Goal: Navigation & Orientation: Find specific page/section

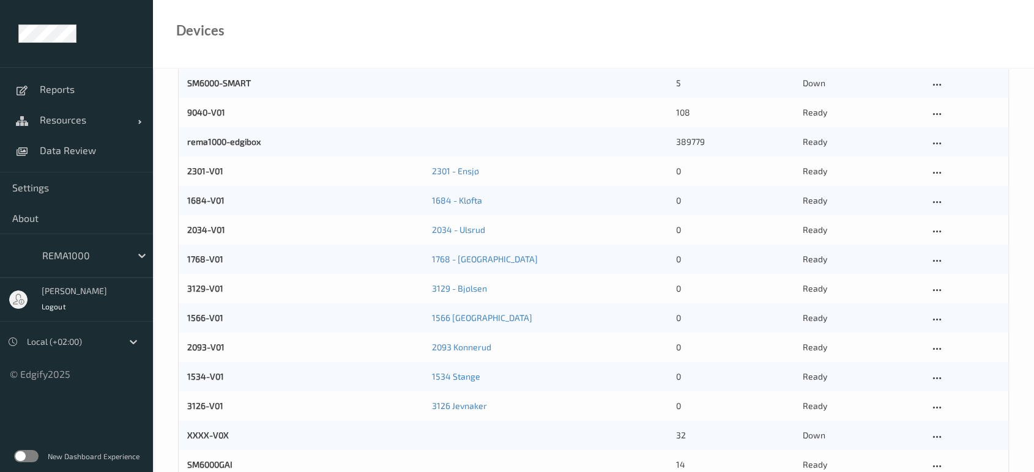
scroll to position [130, 0]
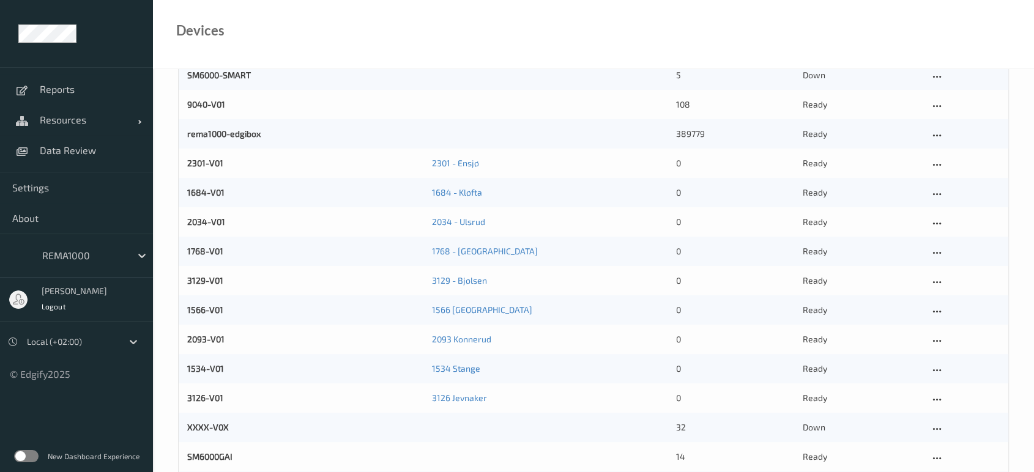
click at [992, 273] on div "3129-V01 3129 - Bjølsen 0 ready" at bounding box center [594, 280] width 830 height 29
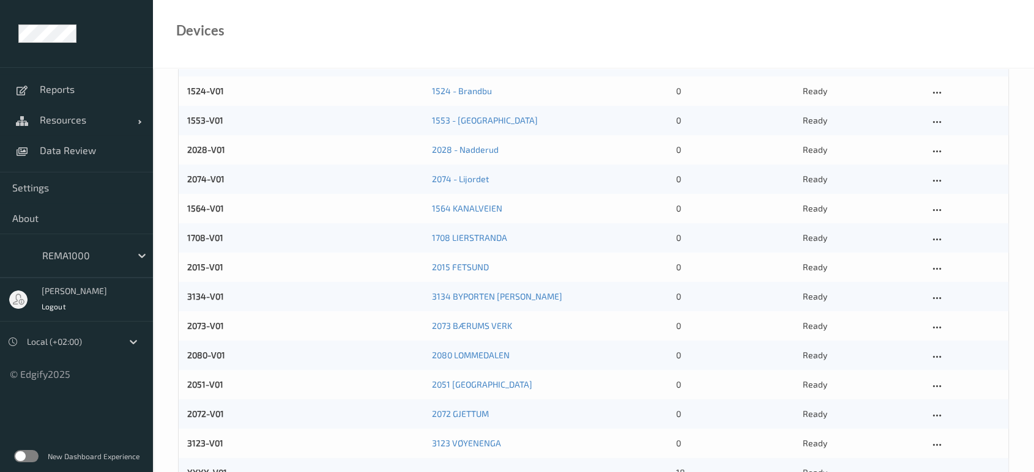
scroll to position [558, 0]
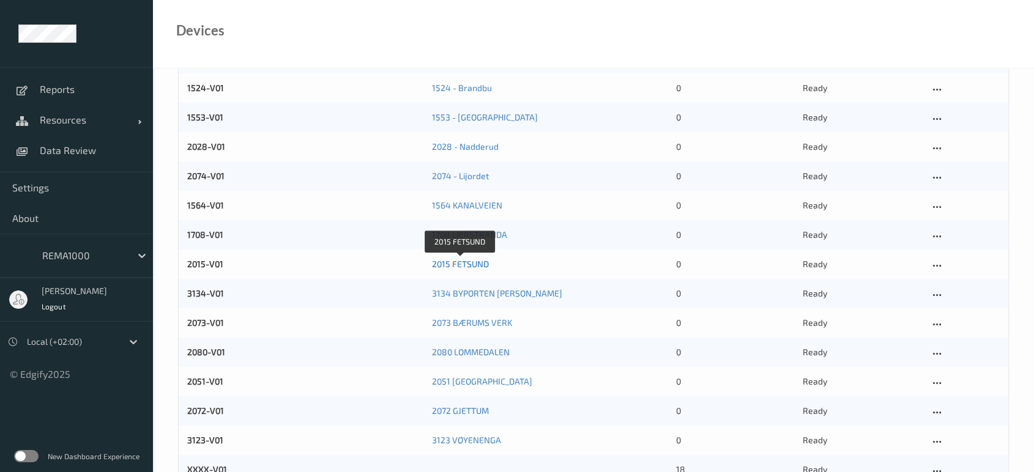
click at [476, 265] on link "2015 FETSUND" at bounding box center [459, 264] width 57 height 10
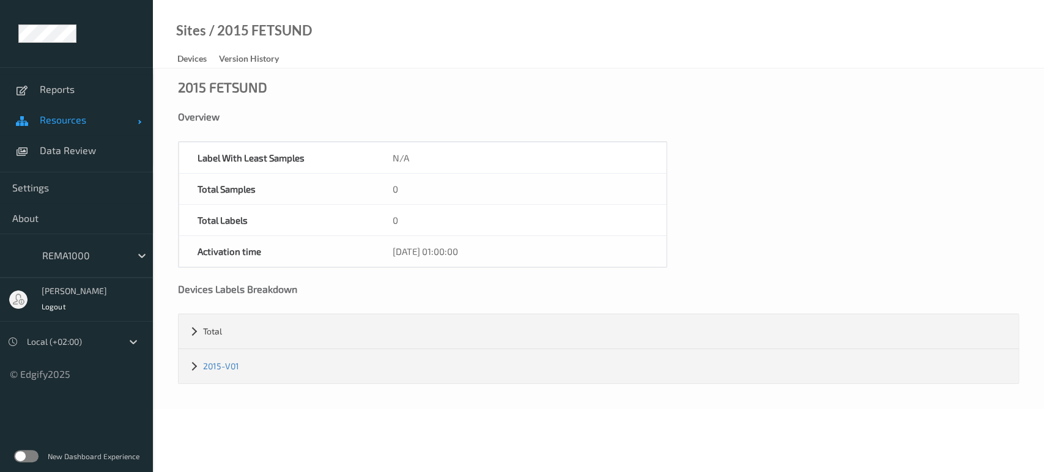
click at [53, 121] on span "Resources" at bounding box center [89, 120] width 98 height 12
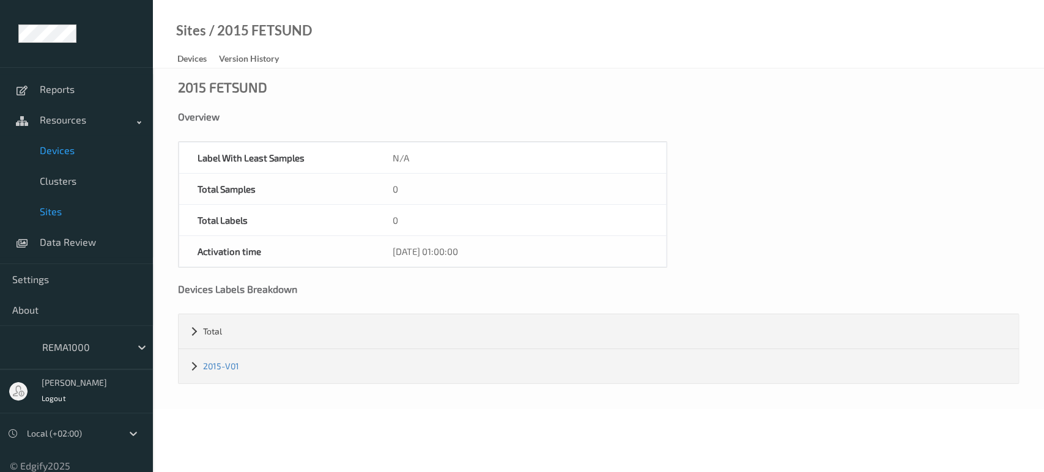
click at [78, 152] on span "Devices" at bounding box center [90, 150] width 101 height 12
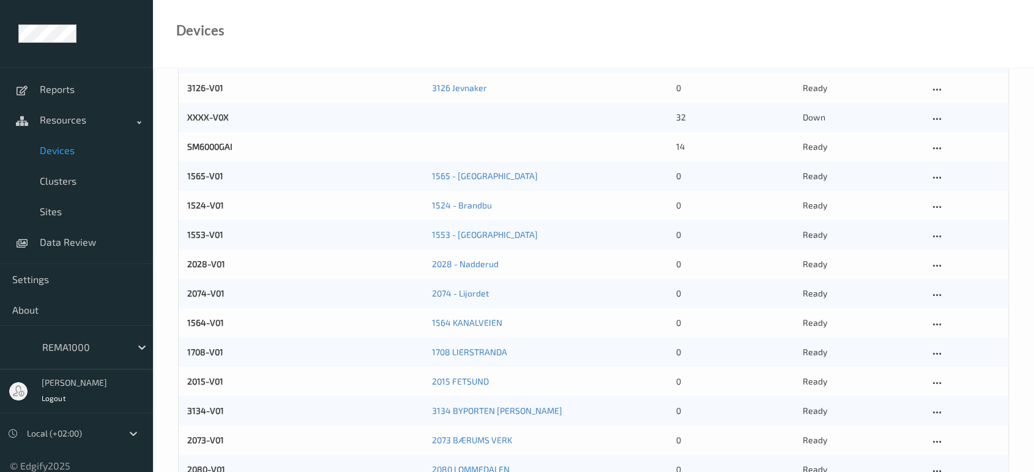
scroll to position [442, 0]
click at [483, 263] on link "2028 - Nadderud" at bounding box center [464, 262] width 67 height 10
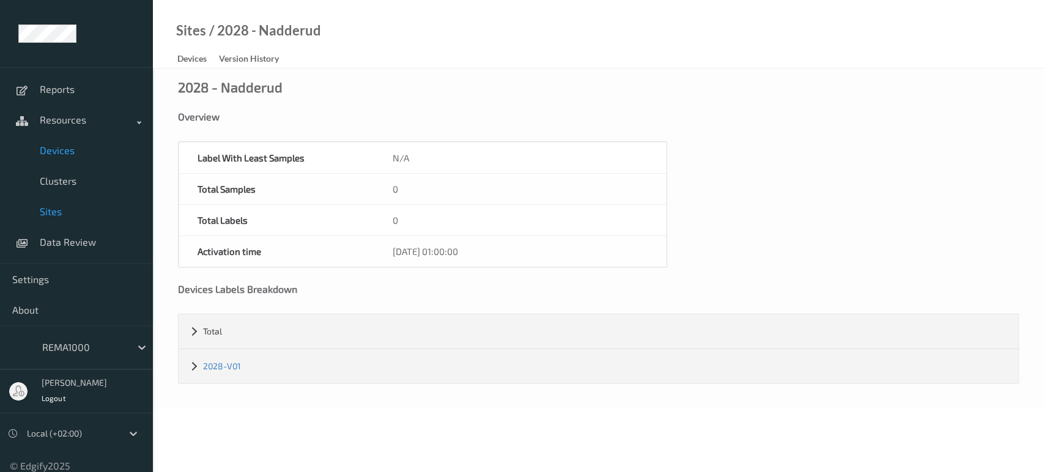
click at [69, 149] on span "Devices" at bounding box center [90, 150] width 101 height 12
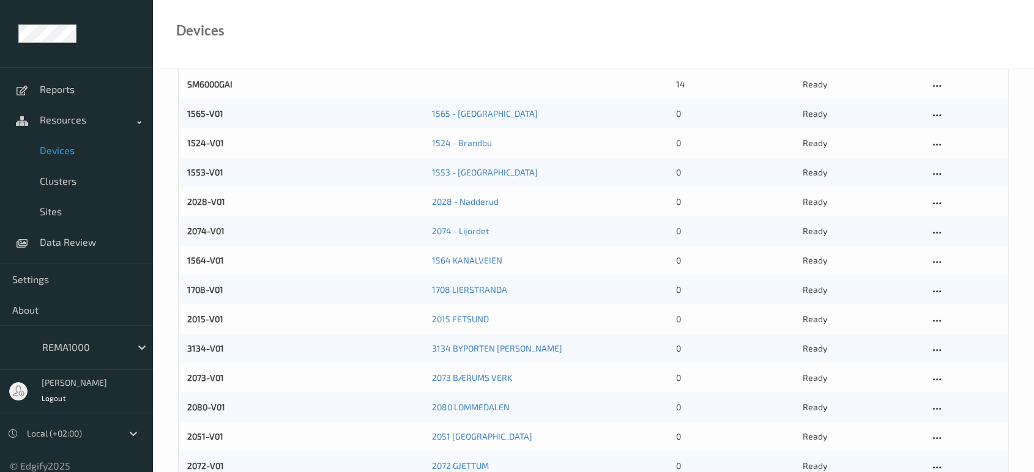
scroll to position [505, 0]
click at [466, 317] on link "2015 FETSUND" at bounding box center [459, 317] width 57 height 10
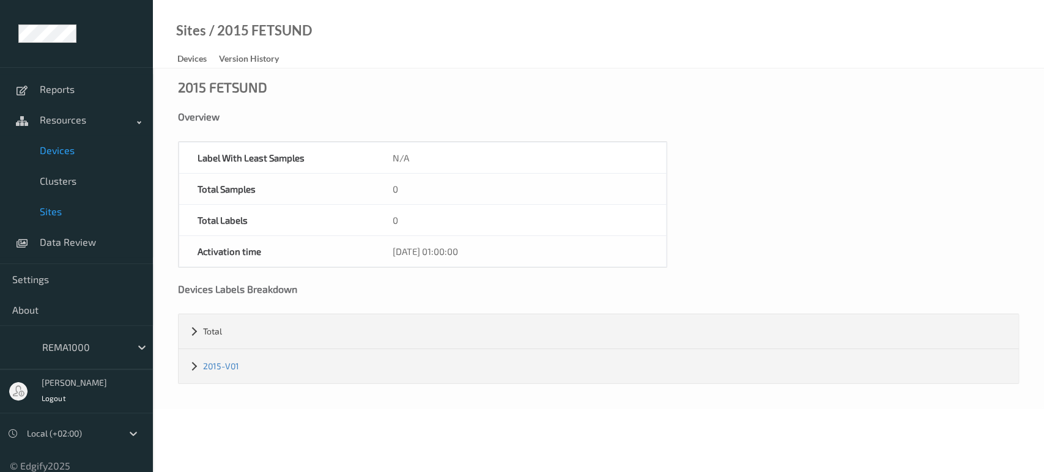
click at [71, 152] on span "Devices" at bounding box center [90, 150] width 101 height 12
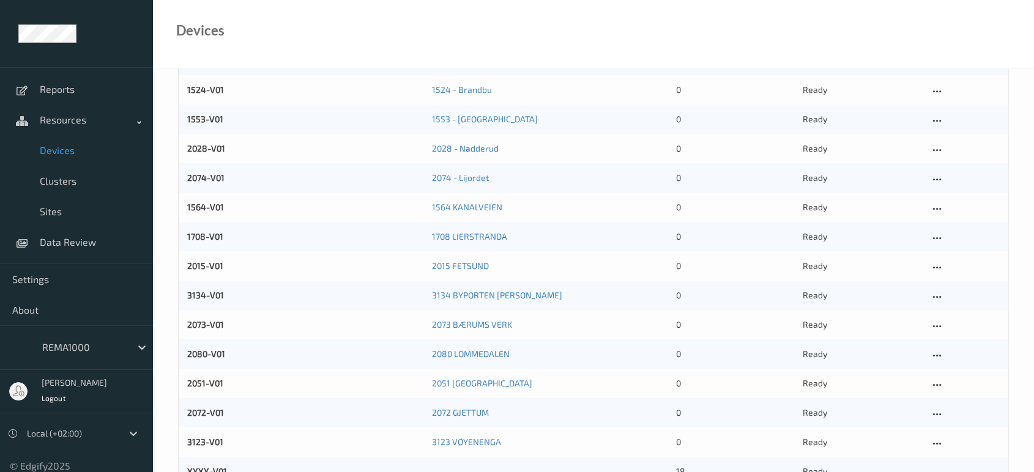
scroll to position [557, 0]
click at [212, 264] on link "2015-V01" at bounding box center [205, 264] width 36 height 10
